Goal: Task Accomplishment & Management: Complete application form

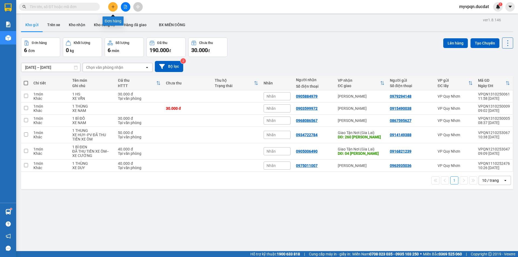
click at [113, 7] on icon "plus" at bounding box center [113, 7] width 4 height 4
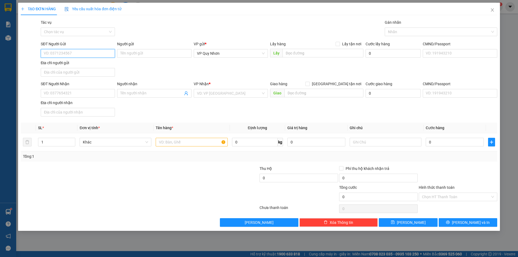
click at [59, 57] on input "SĐT Người Gửi" at bounding box center [78, 53] width 74 height 9
type input "0963242977"
click at [89, 92] on input "SĐT Người Nhận" at bounding box center [78, 93] width 74 height 9
click at [202, 93] on input "search" at bounding box center [229, 93] width 64 height 8
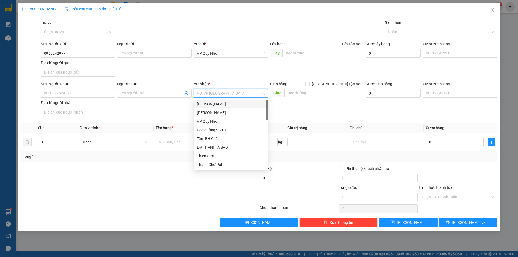
click at [210, 104] on div "[PERSON_NAME]" at bounding box center [231, 104] width 68 height 6
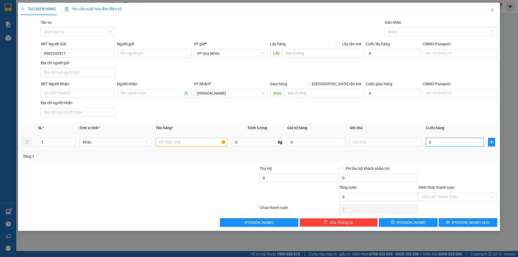
click at [433, 141] on input "0" at bounding box center [455, 142] width 58 height 9
type input "3"
type input "30"
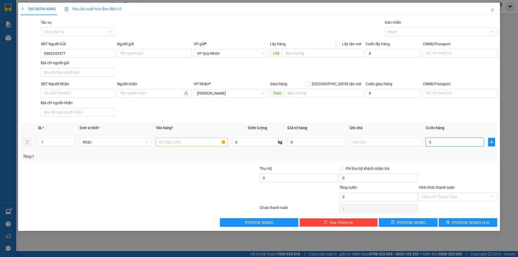
type input "30"
type input "300"
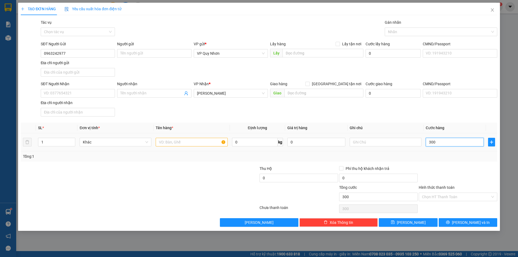
type input "3.000"
type input "30.000"
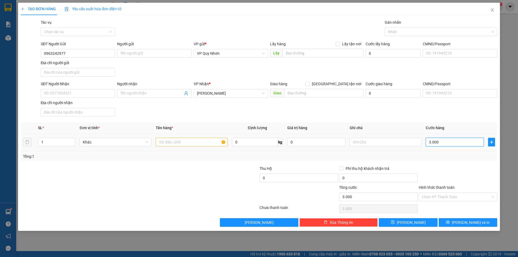
type input "30.000"
click at [384, 142] on input "text" at bounding box center [386, 142] width 72 height 9
type input "XE CƯỜNG"
click at [178, 139] on input "text" at bounding box center [192, 142] width 72 height 9
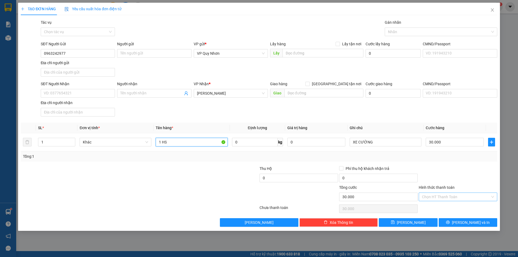
type input "1 HS"
click at [463, 198] on input "Hình thức thanh toán" at bounding box center [456, 197] width 68 height 8
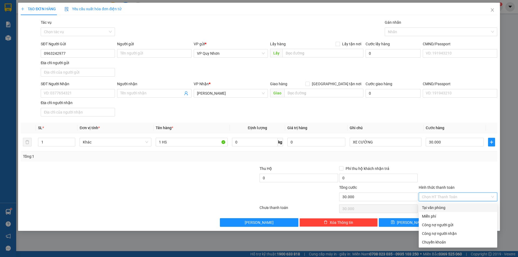
drag, startPoint x: 448, startPoint y: 208, endPoint x: 435, endPoint y: 213, distance: 14.5
click at [447, 208] on div "Tại văn phòng" at bounding box center [458, 208] width 72 height 6
type input "0"
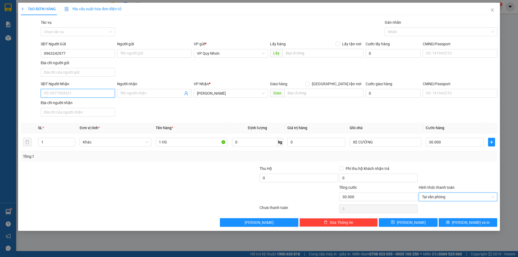
click at [87, 93] on input "SĐT Người Nhận" at bounding box center [78, 93] width 74 height 9
type input "0964053455"
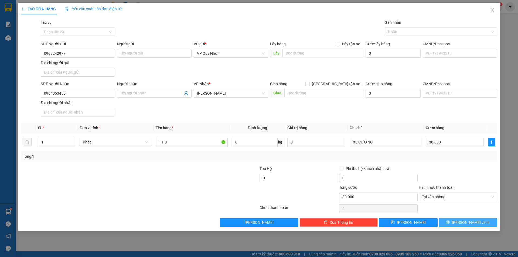
click at [450, 223] on icon "printer" at bounding box center [448, 222] width 4 height 4
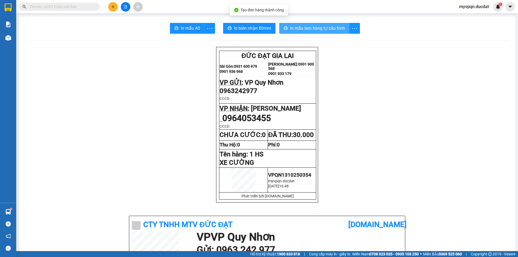
click at [307, 28] on span "In mẫu tem hàng tự cấu hình" at bounding box center [317, 28] width 55 height 7
click at [330, 28] on span "In mẫu tem hàng tự cấu hình" at bounding box center [317, 28] width 55 height 7
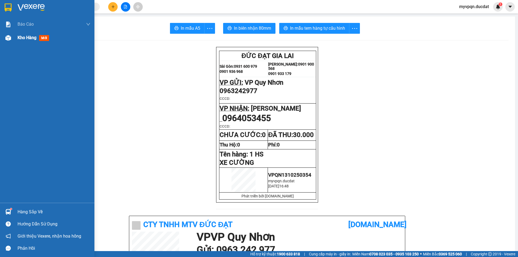
click at [22, 40] on span "Kho hàng" at bounding box center [27, 37] width 19 height 5
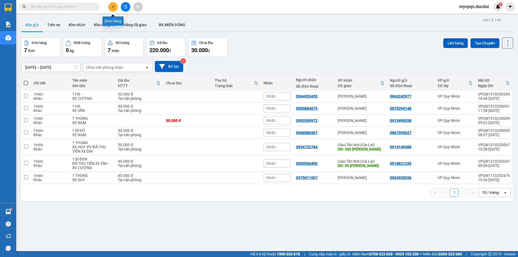
click at [112, 7] on icon "plus" at bounding box center [112, 6] width 3 height 0
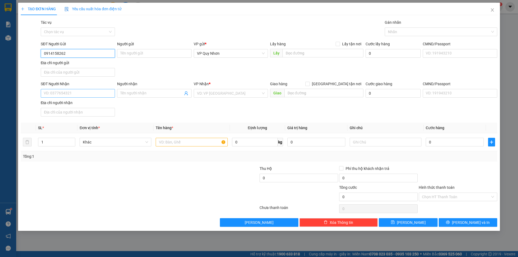
type input "0914158262"
click at [67, 93] on input "SĐT Người Nhận" at bounding box center [78, 93] width 74 height 9
type input "0964331441"
click at [227, 93] on input "search" at bounding box center [229, 93] width 64 height 8
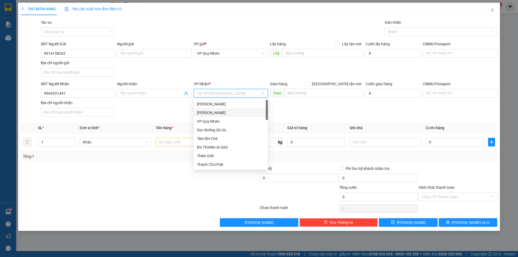
click at [218, 113] on div "[PERSON_NAME]" at bounding box center [231, 113] width 68 height 6
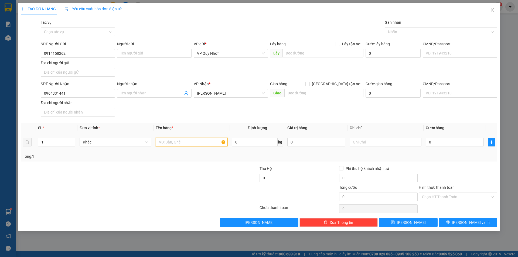
click at [192, 145] on input "text" at bounding box center [192, 142] width 72 height 9
type input "KIÊN GIẤY HS"
click at [441, 144] on input "0" at bounding box center [455, 142] width 58 height 9
type input "3"
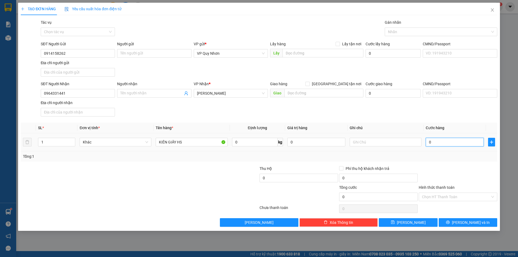
type input "3"
type input "30"
type input "300"
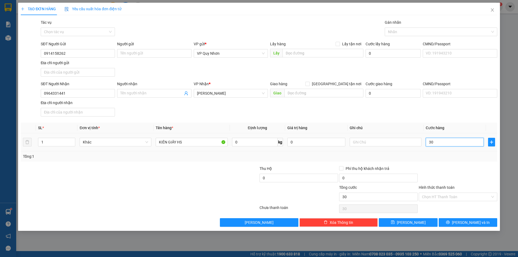
type input "300"
type input "3.000"
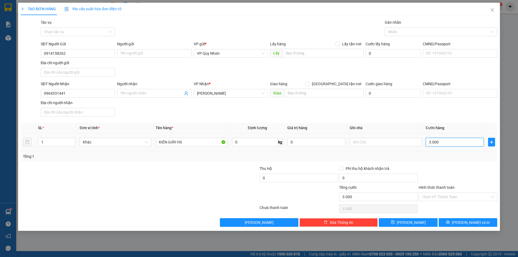
type input "30.000"
click at [455, 197] on input "Hình thức thanh toán" at bounding box center [456, 197] width 68 height 8
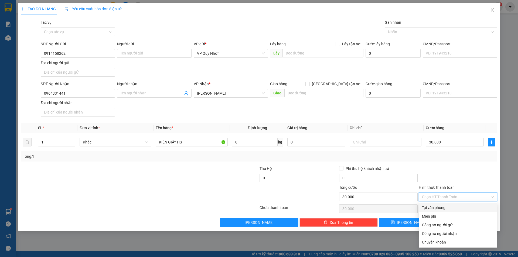
click at [441, 208] on div "Tại văn phòng" at bounding box center [458, 208] width 72 height 6
type input "0"
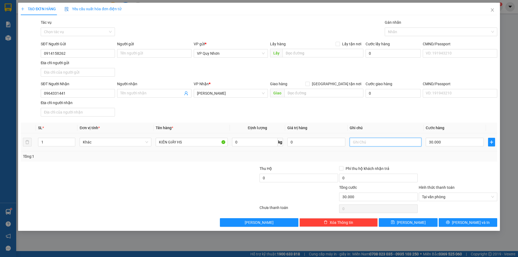
click at [372, 144] on input "text" at bounding box center [386, 142] width 72 height 9
type input "XE 6676"
click at [471, 222] on span "[PERSON_NAME] và In" at bounding box center [471, 223] width 38 height 6
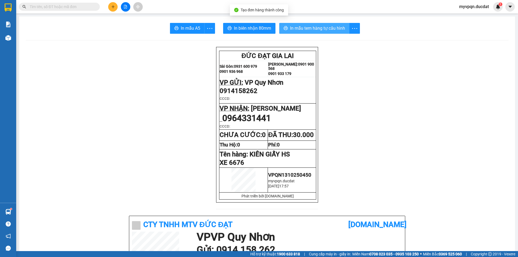
click at [315, 25] on button "In mẫu tem hàng tự cấu hình" at bounding box center [314, 28] width 70 height 11
